Goal: Navigation & Orientation: Find specific page/section

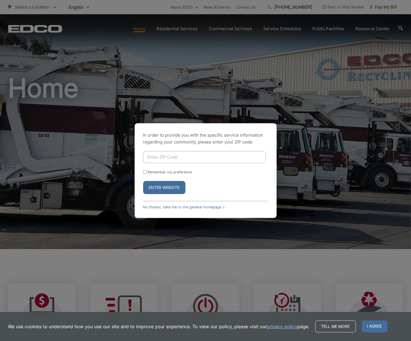
click at [196, 160] on input "Enter ZIP Code" at bounding box center [204, 157] width 123 height 12
type input "92025"
click at [143, 181] on button "Enter Website" at bounding box center [164, 187] width 42 height 13
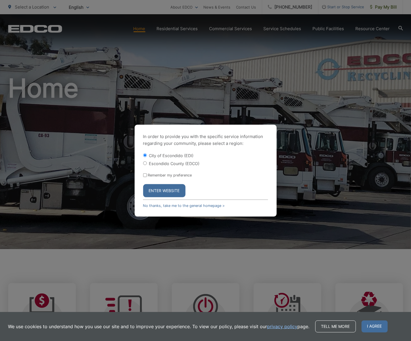
click at [188, 162] on label "Escondido County (EDCO)" at bounding box center [174, 163] width 51 height 5
click at [147, 162] on input "Escondido County (EDCO)" at bounding box center [145, 163] width 4 height 4
radio input "true"
click at [165, 192] on button "Enter Website" at bounding box center [164, 190] width 42 height 13
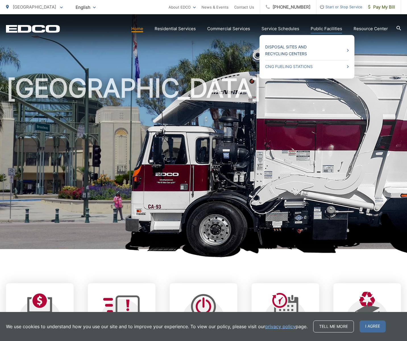
click at [286, 51] on link "Disposal Sites and Recycling Centers" at bounding box center [307, 50] width 84 height 14
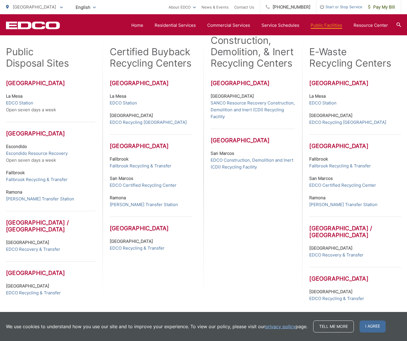
scroll to position [194, 0]
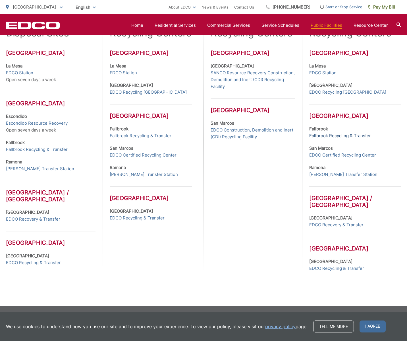
click at [325, 136] on link "Fallbrook Recycling & Transfer" at bounding box center [340, 135] width 62 height 7
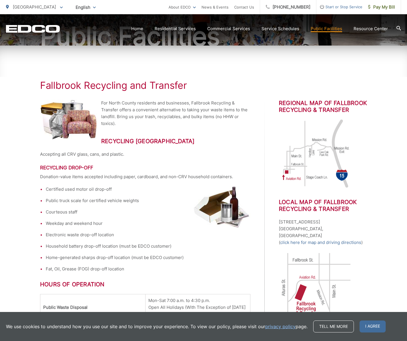
scroll to position [48, 0]
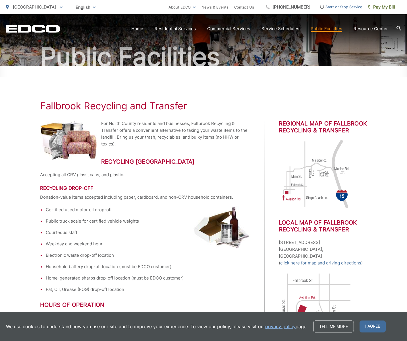
click at [230, 132] on p "For North County residents and businesses, Fallbrook Recycling & Transfer offer…" at bounding box center [145, 133] width 210 height 27
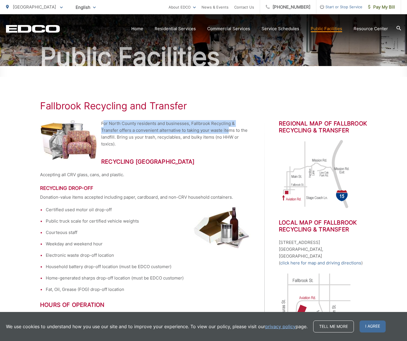
drag, startPoint x: 105, startPoint y: 120, endPoint x: 206, endPoint y: 130, distance: 101.7
click at [229, 130] on p "For North County residents and businesses, Fallbrook Recycling & Transfer offer…" at bounding box center [145, 133] width 210 height 27
click at [192, 130] on p "For North County residents and businesses, Fallbrook Recycling & Transfer offer…" at bounding box center [145, 133] width 210 height 27
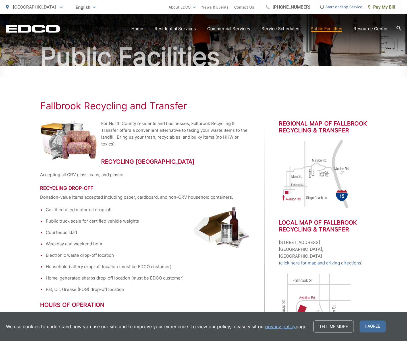
click at [119, 137] on p "For North County residents and businesses, Fallbrook Recycling & Transfer offer…" at bounding box center [145, 133] width 210 height 27
click at [127, 145] on p "For North County residents and businesses, Fallbrook Recycling & Transfer offer…" at bounding box center [145, 133] width 210 height 27
